Goal: Task Accomplishment & Management: Use online tool/utility

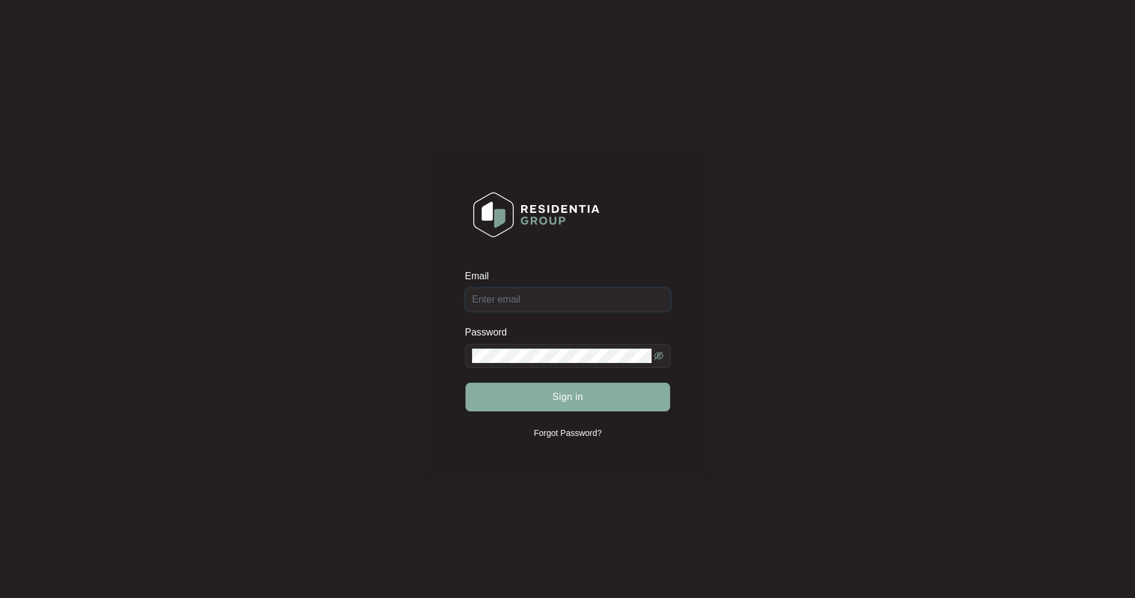
type input "[EMAIL_ADDRESS][DOMAIN_NAME]"
click at [566, 392] on span "Sign in" at bounding box center [567, 397] width 31 height 14
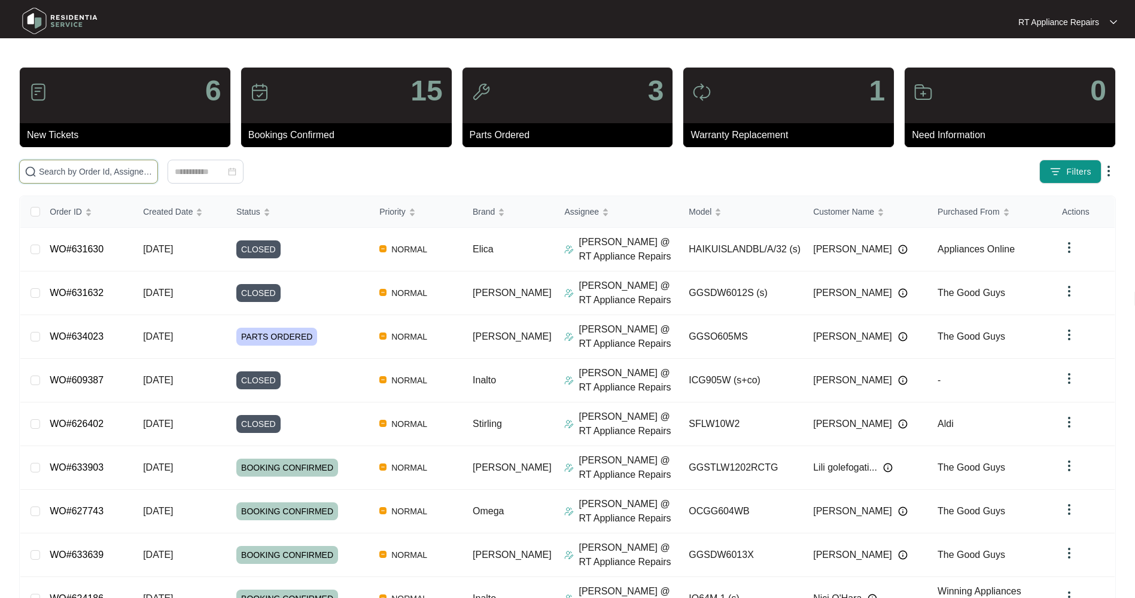
click at [107, 175] on input "text" at bounding box center [96, 171] width 114 height 13
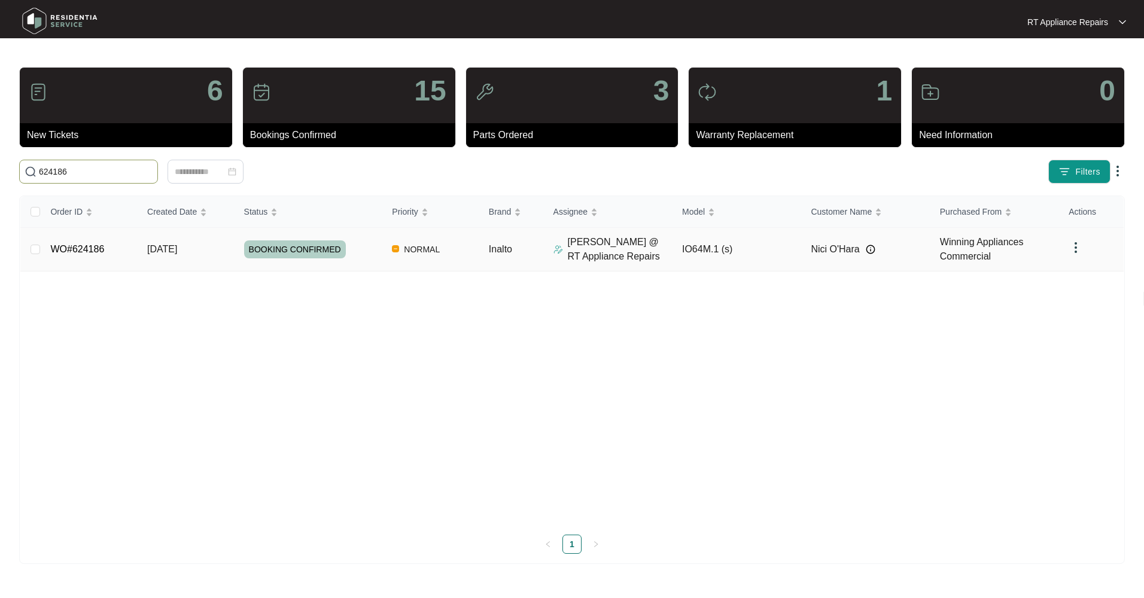
type input "624186"
click at [169, 252] on span "[DATE]" at bounding box center [162, 249] width 30 height 10
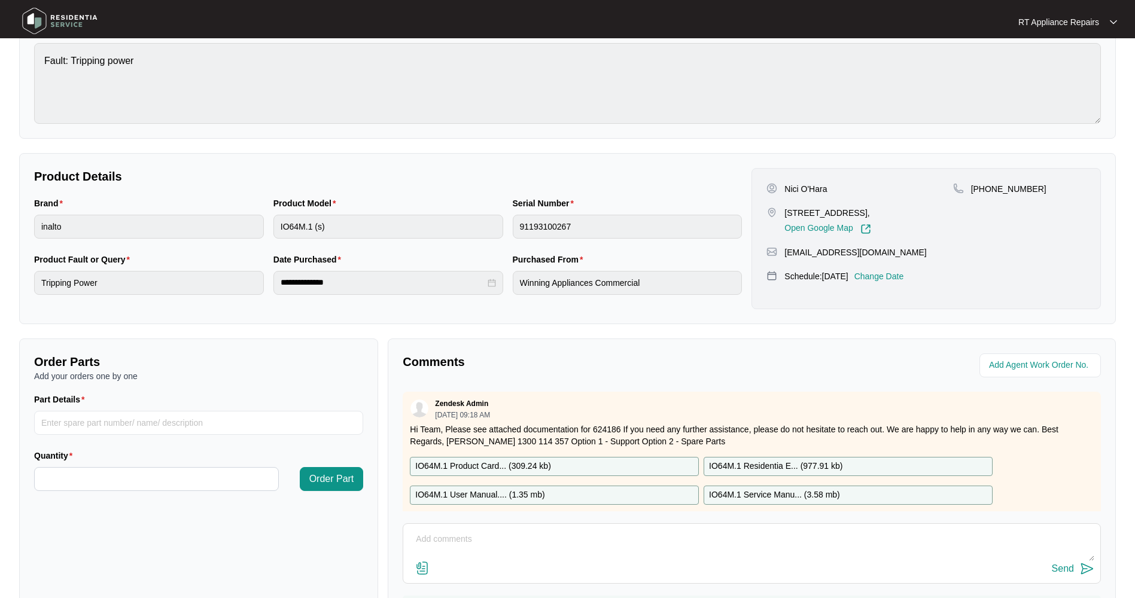
scroll to position [196, 0]
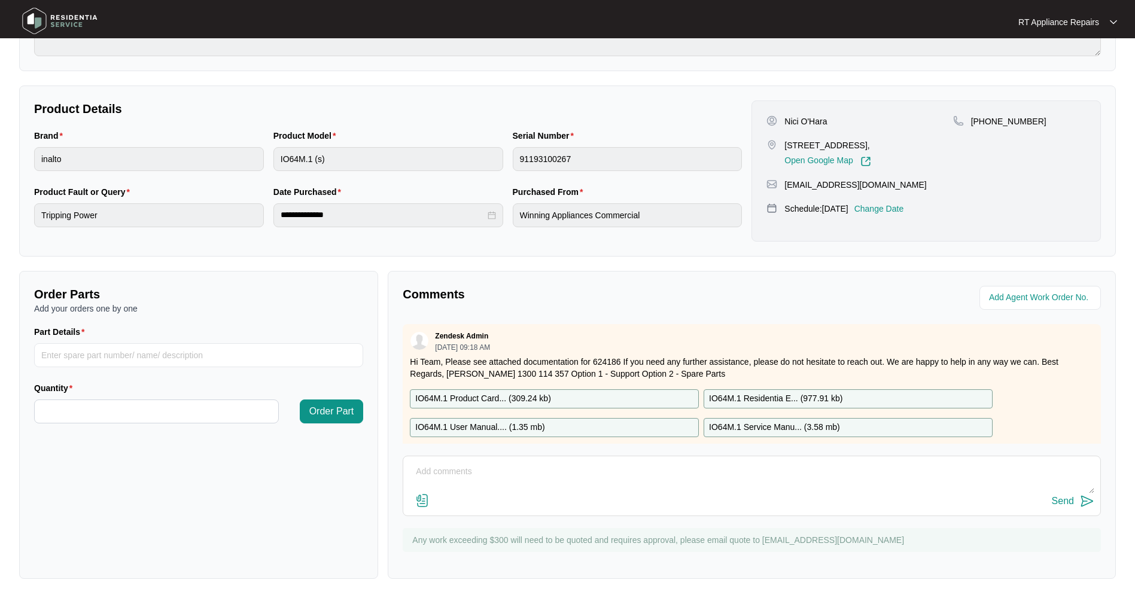
click at [522, 470] on textarea at bounding box center [751, 478] width 685 height 31
paste textarea "Inalto Oven (New) M: IO605TB S: 2025090615 Inalto Oven (Old) M: IO64M.1 (s) S: …"
click at [433, 476] on textarea "Inalto Oven (New) M: IO605TB S: 2025090615 Inalto Oven (Old) M: IO64M.1 (s) S: …" at bounding box center [751, 478] width 685 height 31
click at [436, 482] on textarea "Inalto Oven (New) M: IO605TB S: 2025090615 Inalto Oven (Old) M: IO64M.1 (s) S: …" at bounding box center [751, 478] width 685 height 31
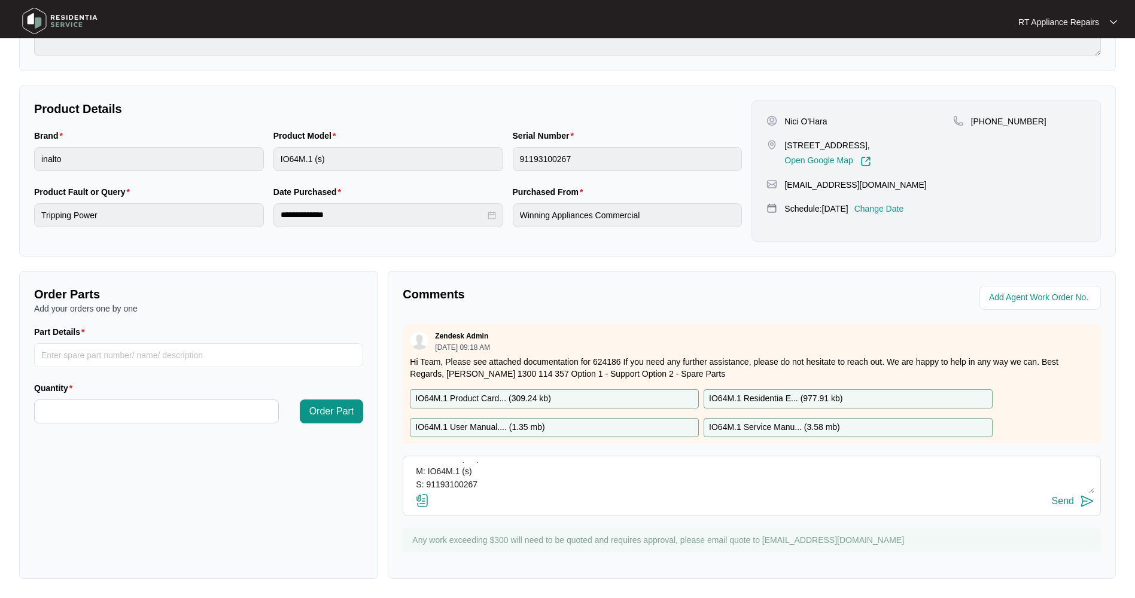
paste textarea "[DATE] 14:20 - 14:50 Found rear element has warped badly, fan motor blade is ru…"
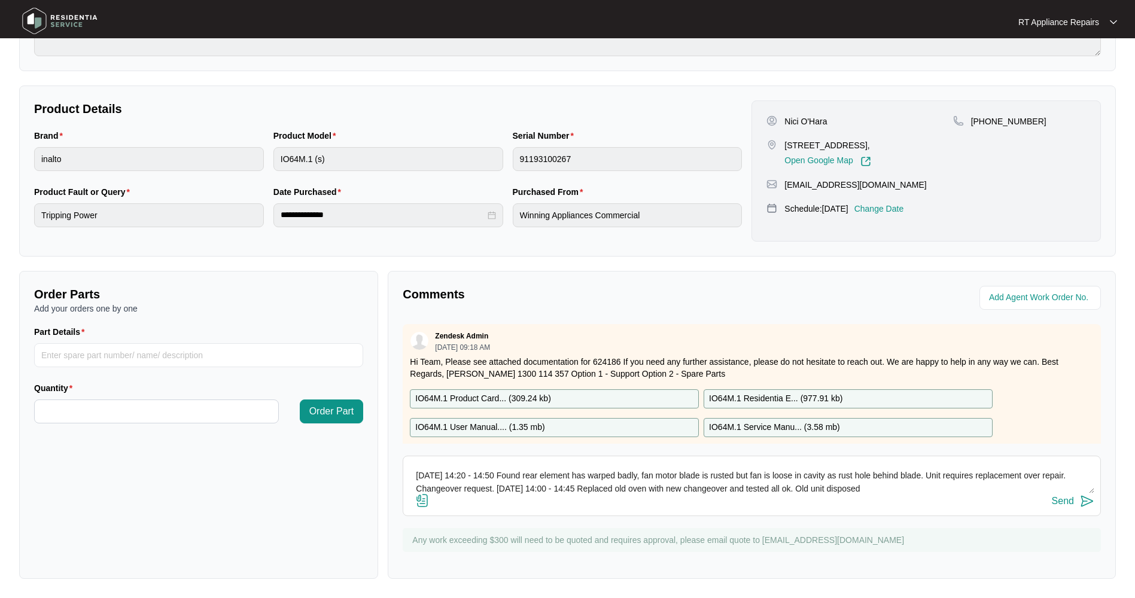
type textarea "Inalto Oven (New) M: IO605TB S: 2025090615 Inalto Oven (Old) M: IO64M.1 (s) S: …"
click at [1087, 499] on img at bounding box center [1087, 501] width 14 height 14
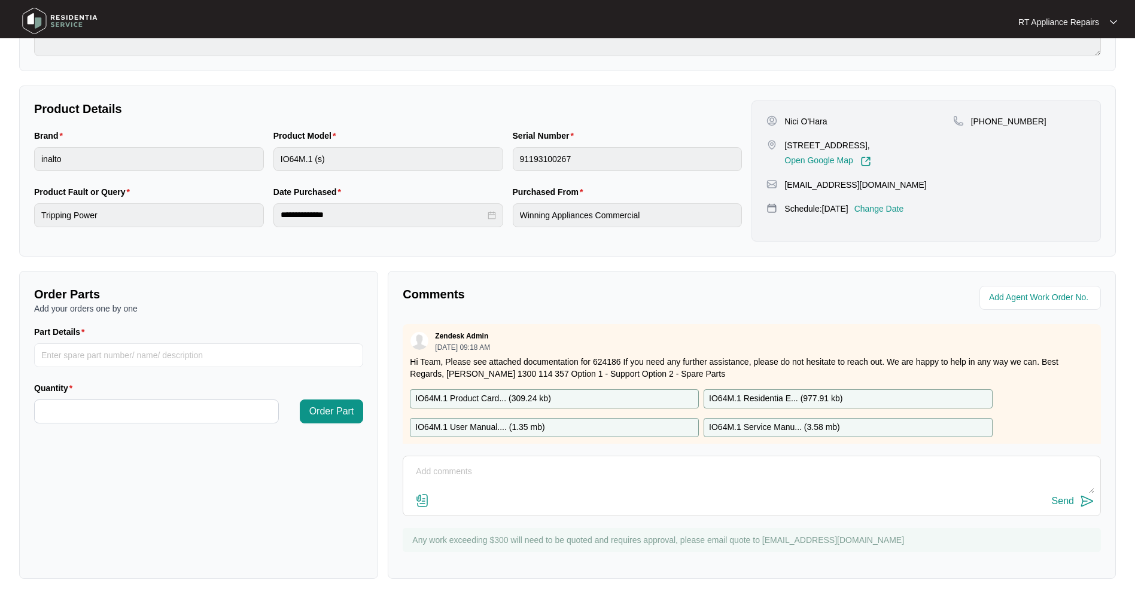
scroll to position [0, 0]
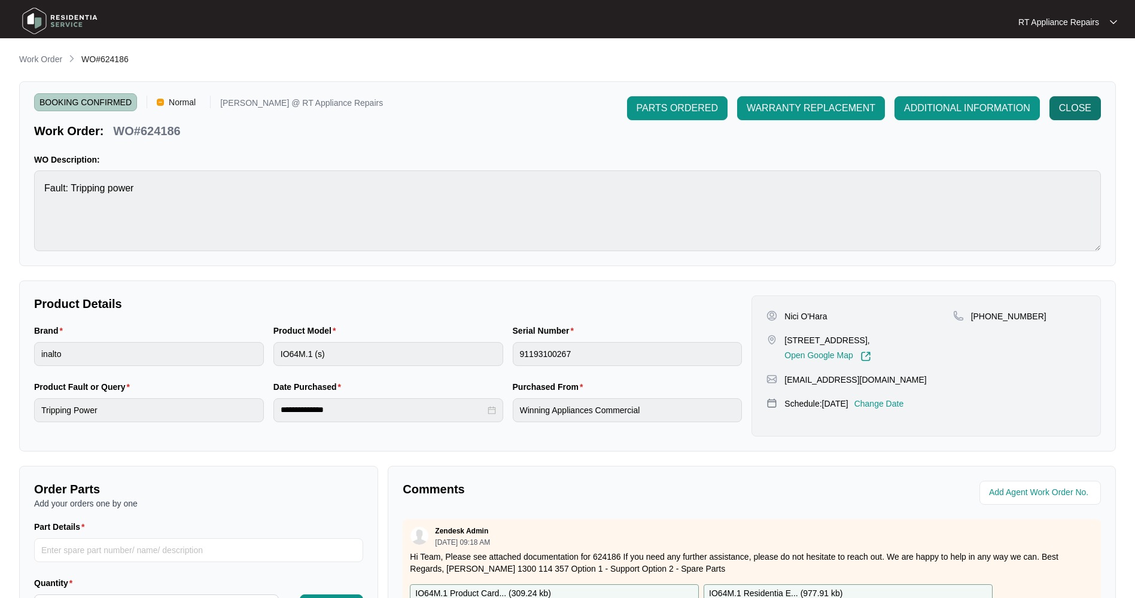
click at [1072, 109] on span "CLOSE" at bounding box center [1075, 108] width 32 height 14
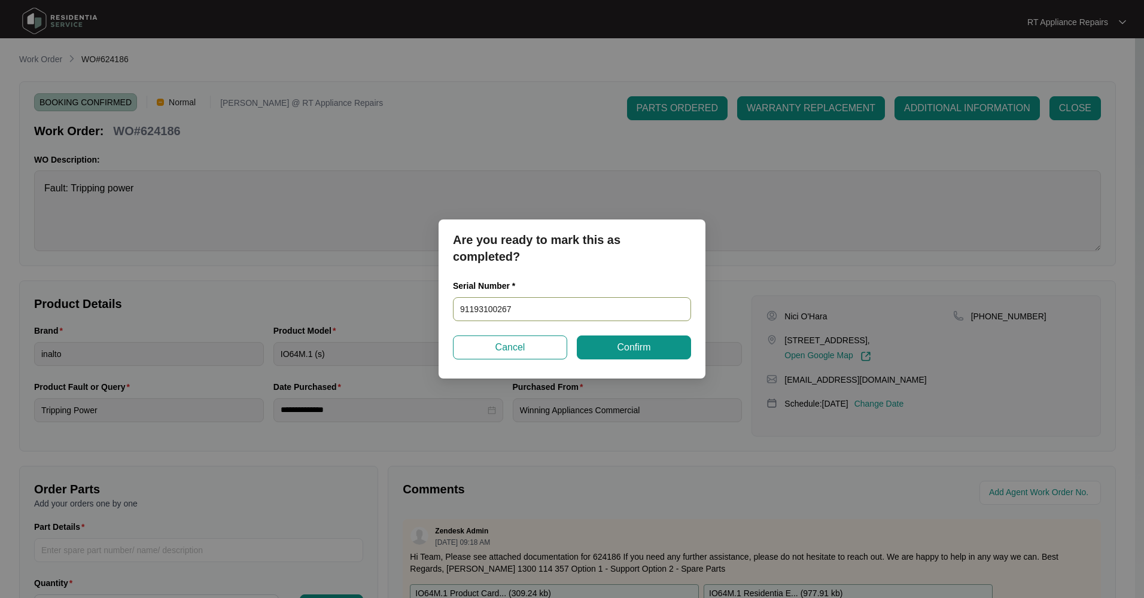
drag, startPoint x: 545, startPoint y: 305, endPoint x: 435, endPoint y: 305, distance: 109.5
click at [422, 305] on div "Are you ready to mark this as completed? Serial Number * 91193100267 Cancel Con…" at bounding box center [572, 299] width 1144 height 598
paste input "2025090615"
type input "2025090615"
click at [606, 341] on button "Confirm" at bounding box center [634, 348] width 114 height 24
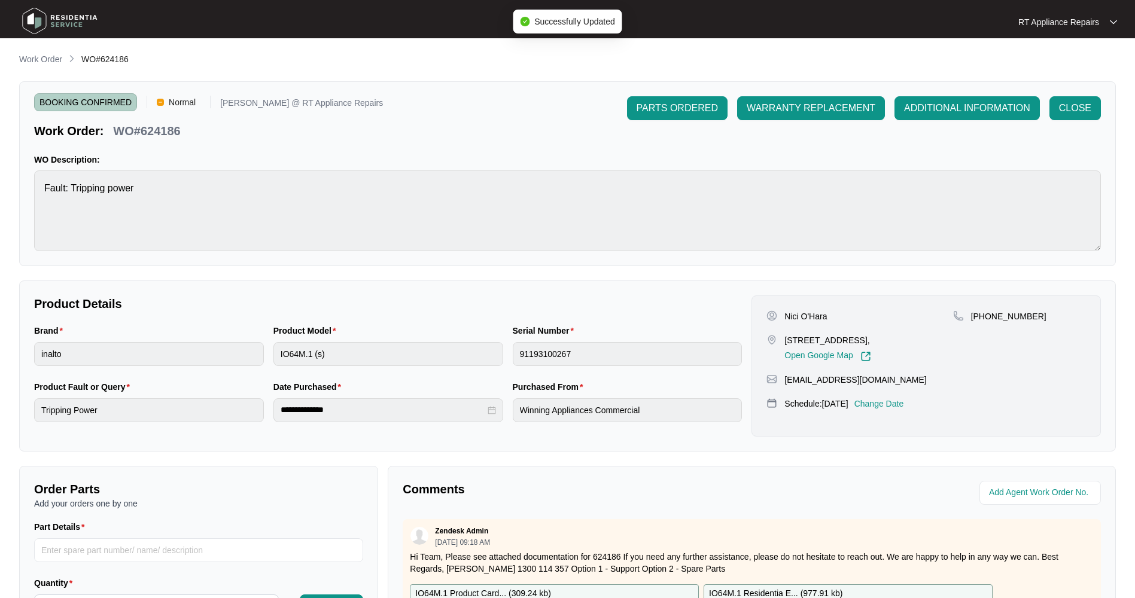
type input "2025090615"
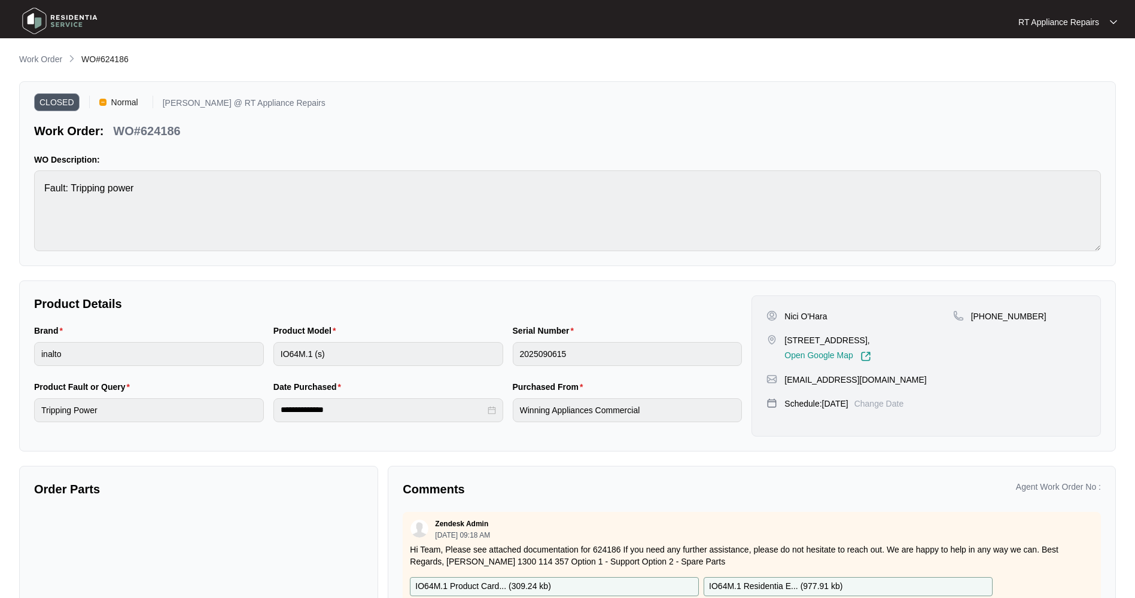
drag, startPoint x: 56, startPoint y: 59, endPoint x: 66, endPoint y: 60, distance: 10.2
click at [56, 59] on p "Work Order" at bounding box center [40, 59] width 43 height 12
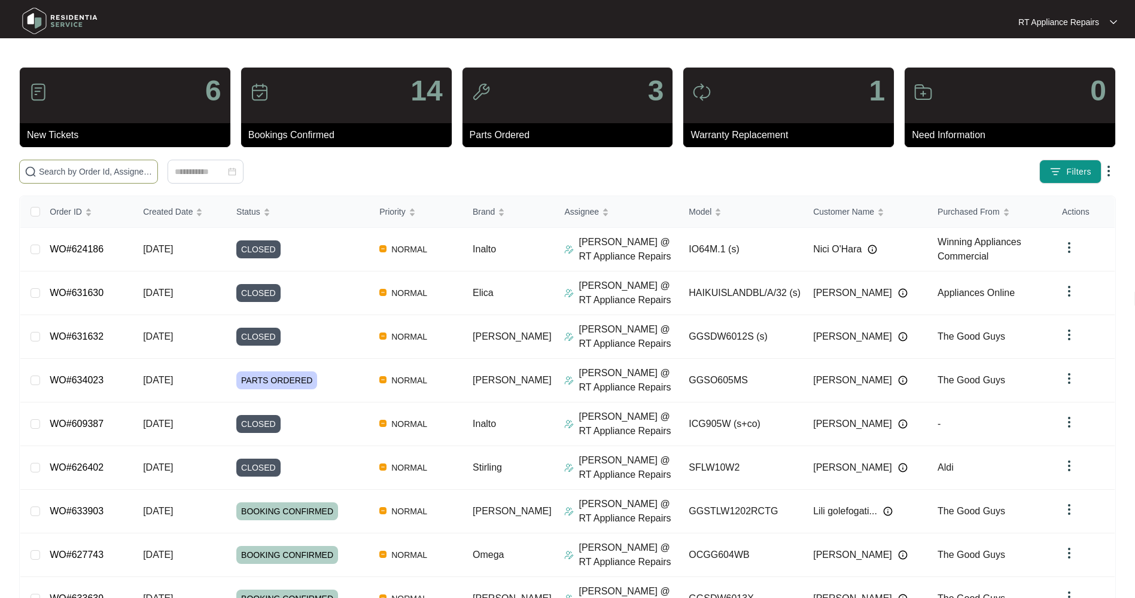
click at [121, 170] on input "text" at bounding box center [96, 171] width 114 height 13
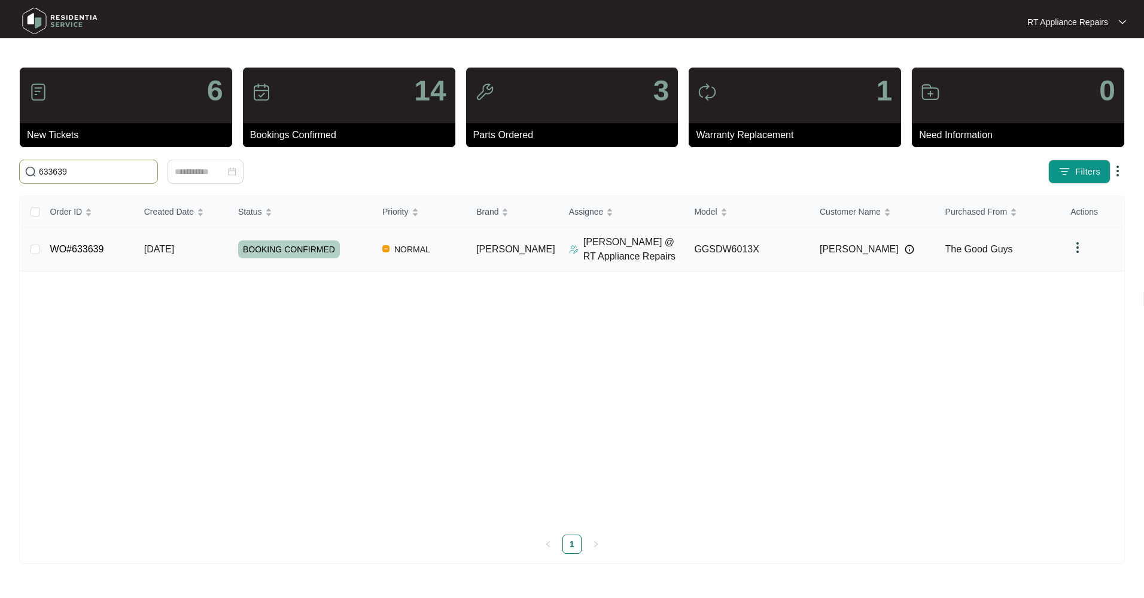
type input "633639"
click at [153, 251] on span "[DATE]" at bounding box center [159, 249] width 30 height 10
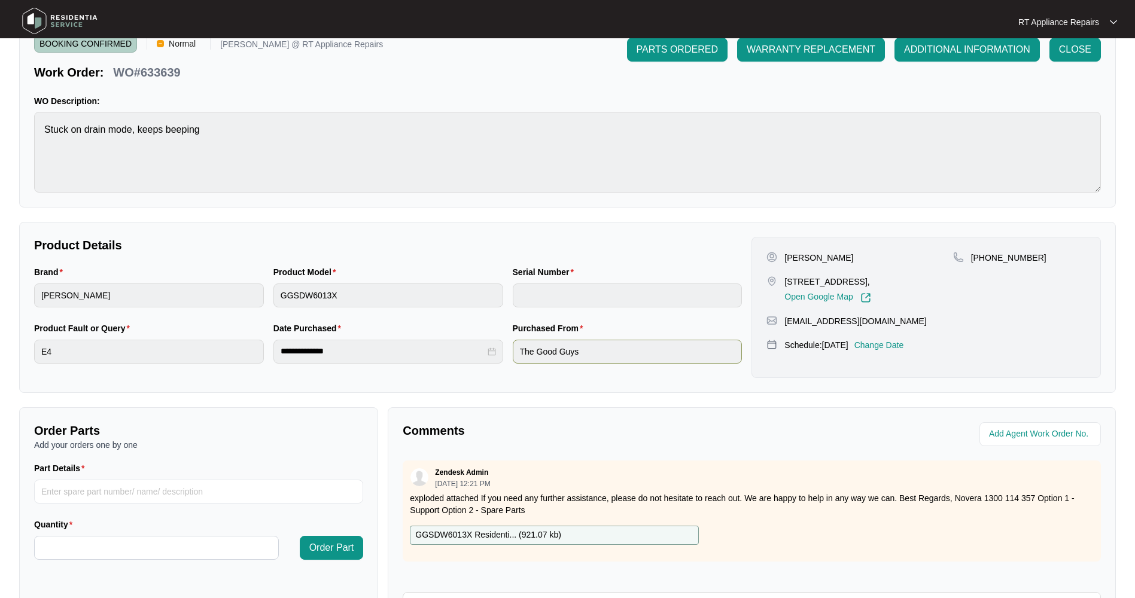
scroll to position [180, 0]
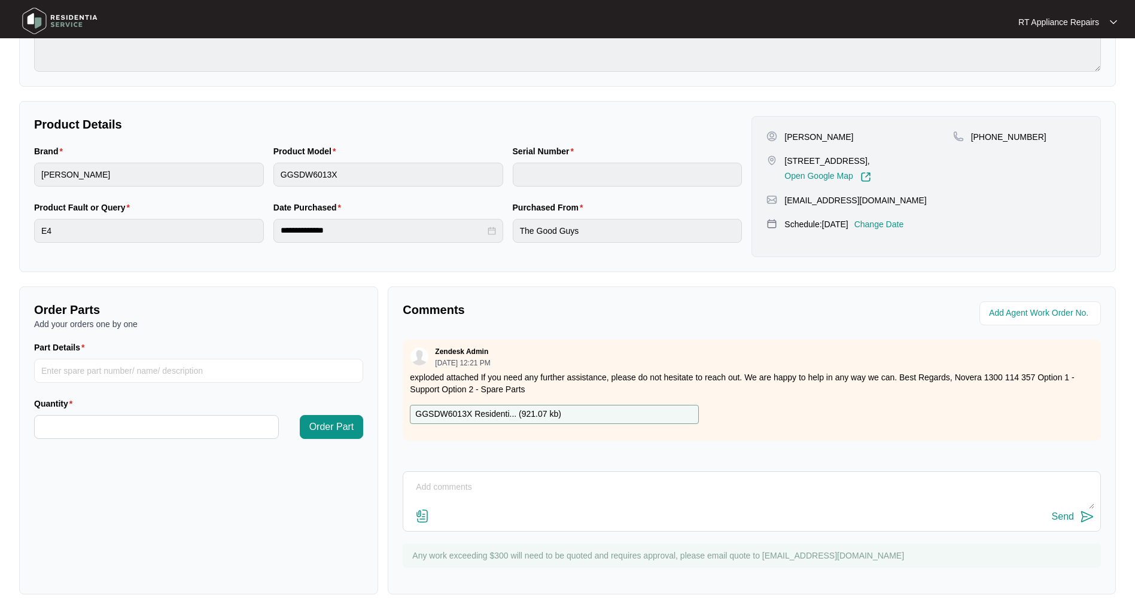
click at [555, 477] on div "Send" at bounding box center [752, 502] width 698 height 60
click at [556, 485] on textarea at bounding box center [751, 493] width 685 height 31
type textarea "Customer cancelled the repair as now working."
click at [1087, 517] on img at bounding box center [1087, 517] width 14 height 14
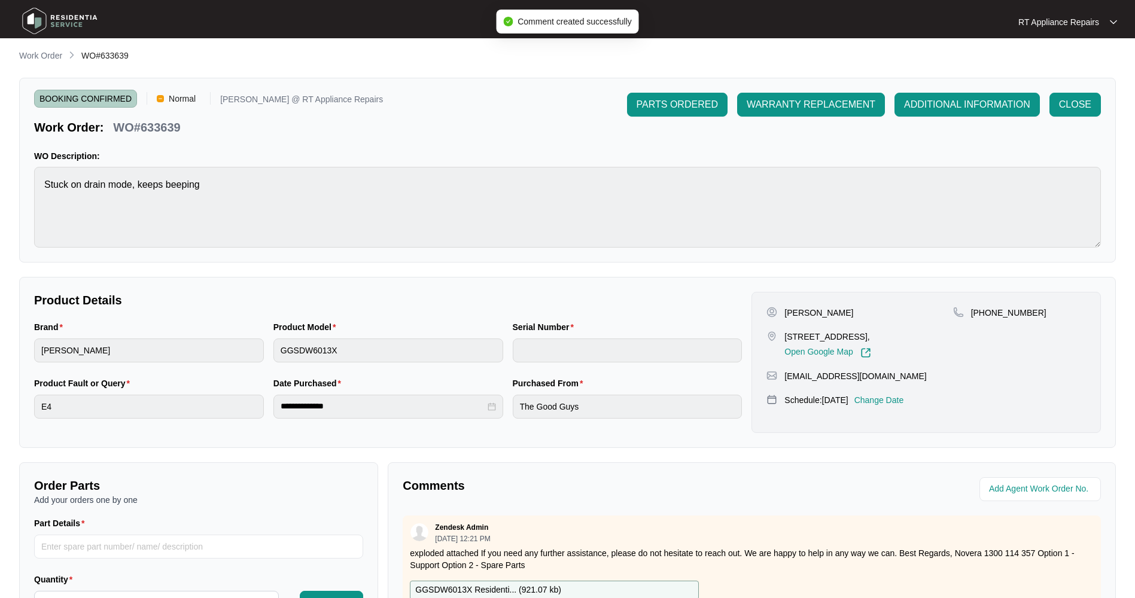
scroll to position [0, 0]
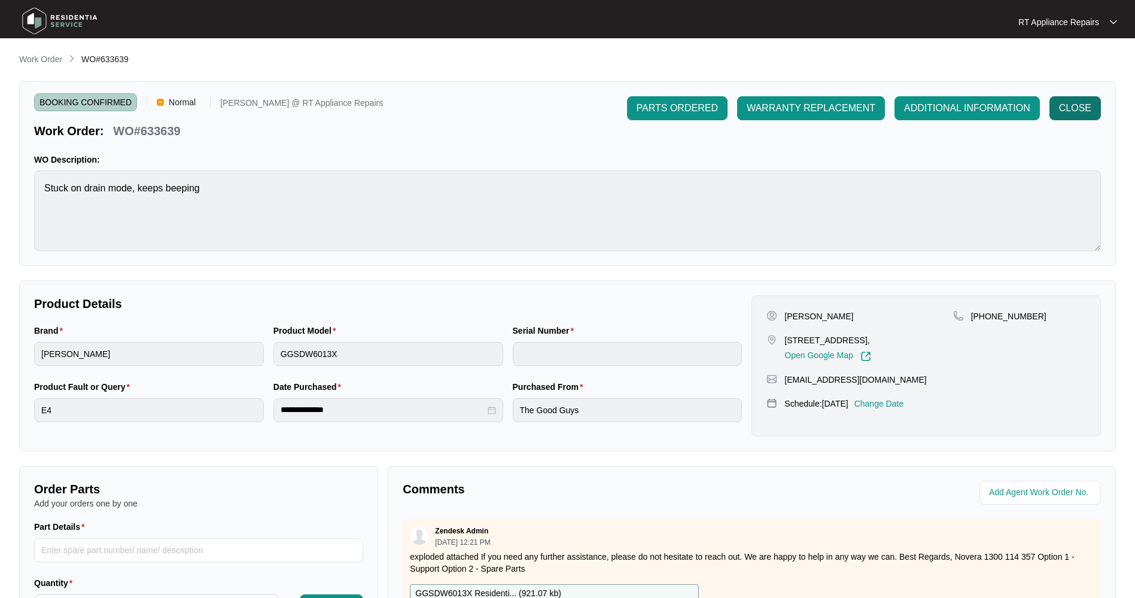
click at [1069, 111] on span "CLOSE" at bounding box center [1075, 108] width 32 height 14
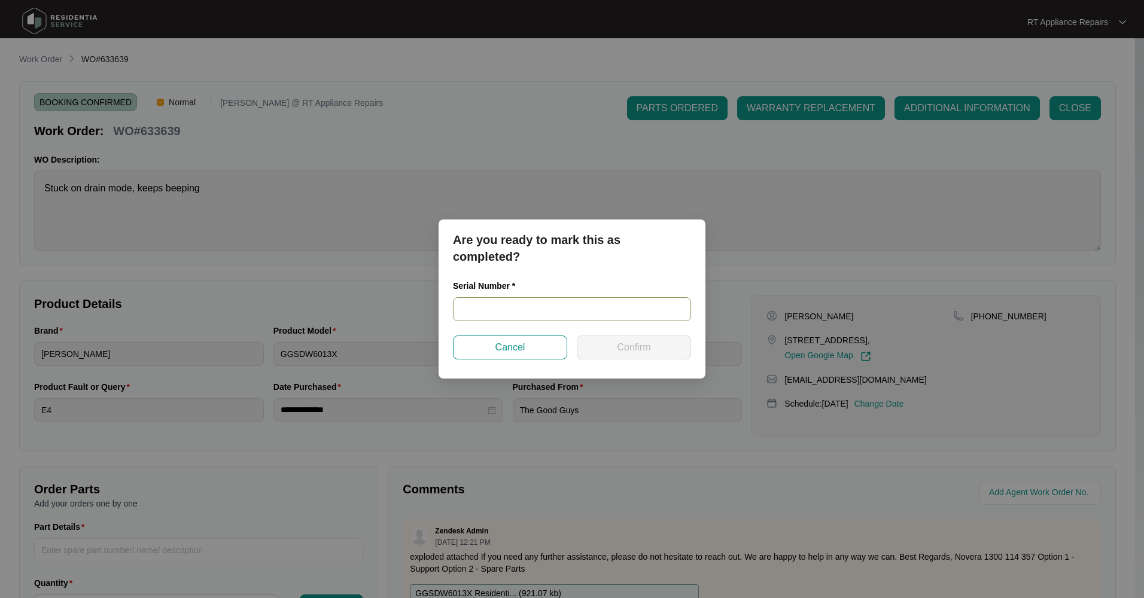
click at [523, 306] on input "text" at bounding box center [572, 309] width 238 height 24
type input "N/A - Customer Cancelled Repair"
drag, startPoint x: 621, startPoint y: 352, endPoint x: 699, endPoint y: 322, distance: 83.4
click at [623, 352] on span "Confirm" at bounding box center [634, 348] width 34 height 14
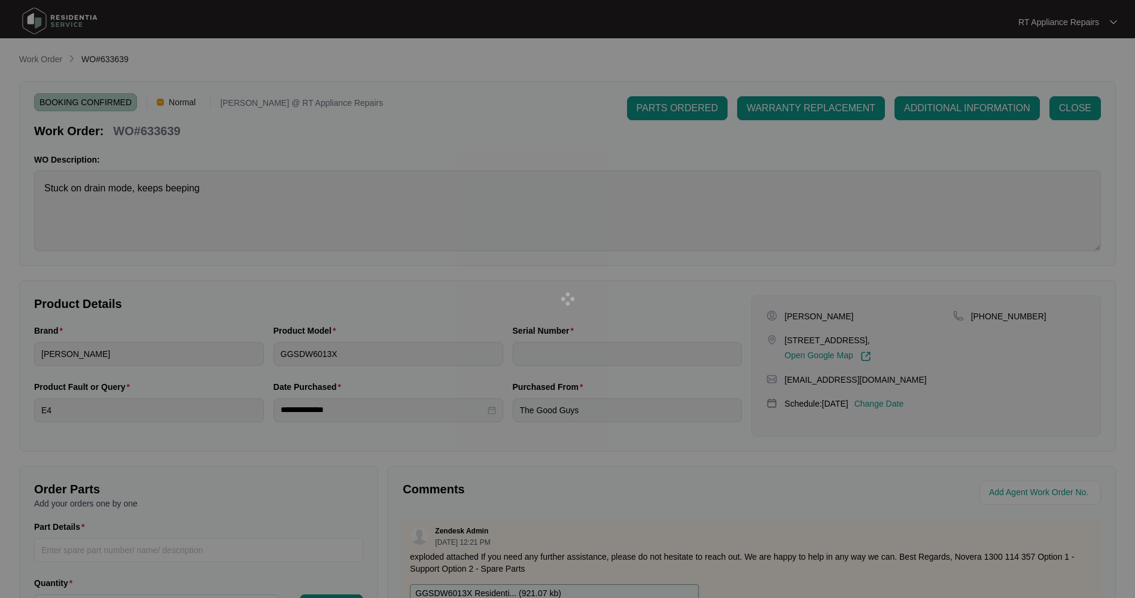
type input "N/A - Customer Cancelled Repair"
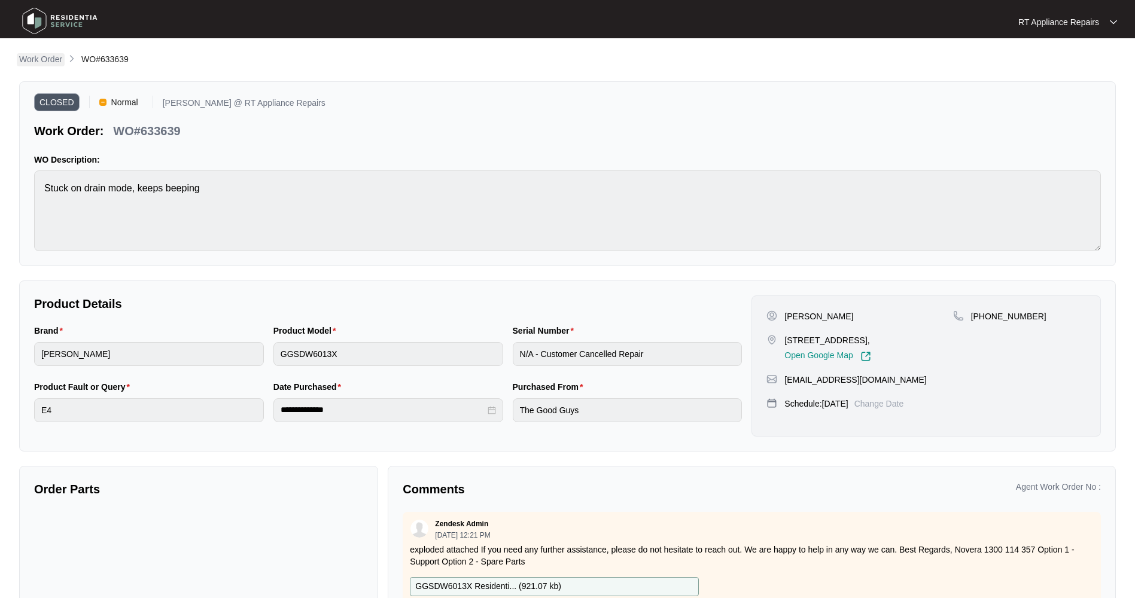
click at [48, 60] on p "Work Order" at bounding box center [40, 59] width 43 height 12
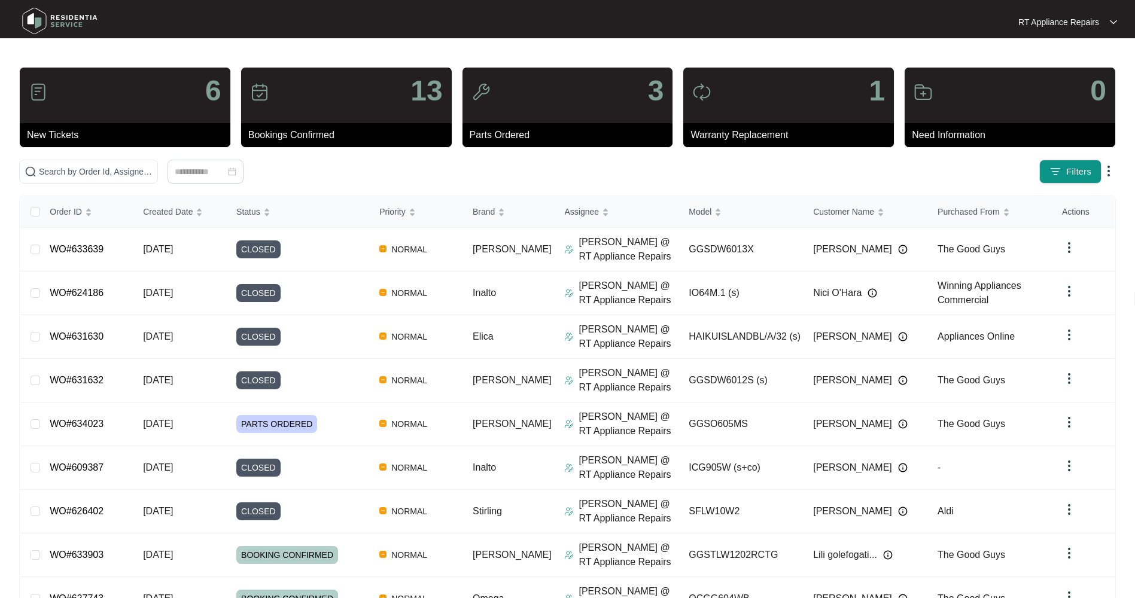
click at [1059, 29] on div "RT Appliance Repairs RT Applian..." at bounding box center [567, 22] width 1109 height 38
click at [1115, 19] on img at bounding box center [1113, 22] width 7 height 6
click at [1086, 62] on p "Log Out" at bounding box center [1077, 63] width 60 height 12
